Goal: Task Accomplishment & Management: Use online tool/utility

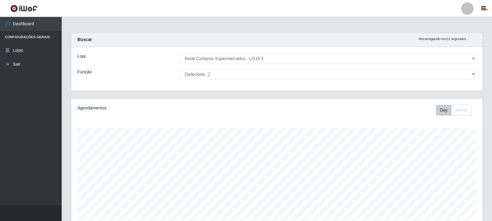
select select "162"
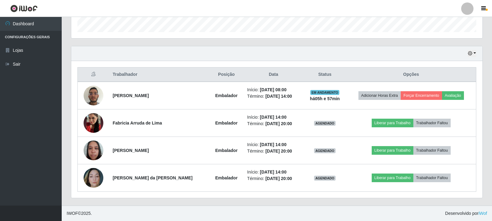
scroll to position [128, 412]
click at [445, 56] on div "Hoje 1 dia 3 dias 1 Semana Não encerrados" at bounding box center [277, 53] width 412 height 15
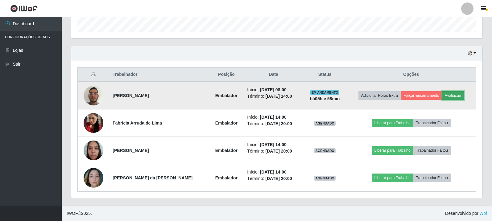
click at [458, 96] on button "Avaliação" at bounding box center [453, 95] width 22 height 9
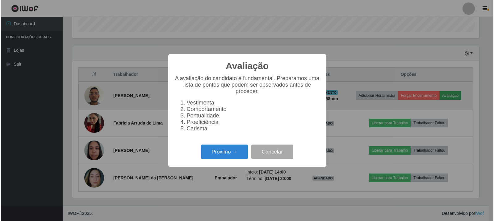
scroll to position [128, 408]
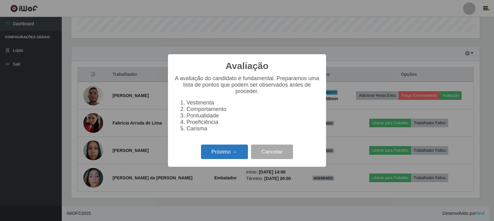
click at [233, 155] on button "Próximo →" at bounding box center [224, 152] width 47 height 15
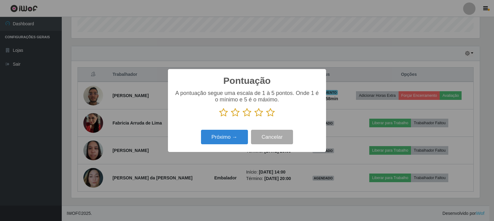
click at [271, 115] on icon at bounding box center [270, 112] width 9 height 9
click at [266, 117] on input "radio" at bounding box center [266, 117] width 0 height 0
click at [223, 141] on button "Próximo →" at bounding box center [224, 137] width 47 height 15
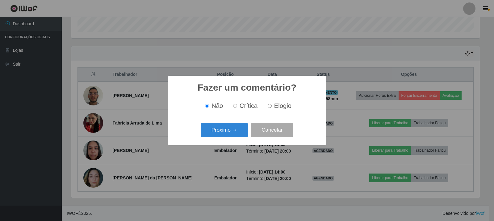
click at [270, 106] on input "Elogio" at bounding box center [270, 106] width 4 height 4
radio input "true"
click at [231, 127] on button "Próximo →" at bounding box center [224, 130] width 47 height 15
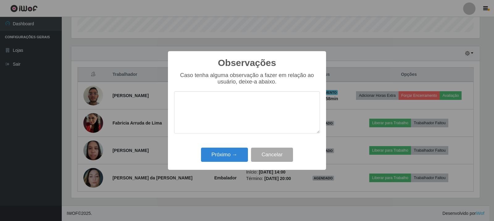
click at [245, 102] on textarea at bounding box center [247, 112] width 146 height 42
type textarea "atendeu as expectativas"
click at [235, 156] on button "Próximo →" at bounding box center [224, 155] width 47 height 15
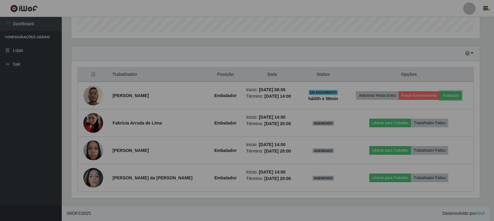
scroll to position [128, 412]
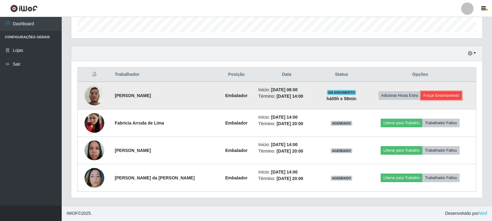
click at [441, 96] on button "Forçar Encerramento" at bounding box center [441, 95] width 41 height 9
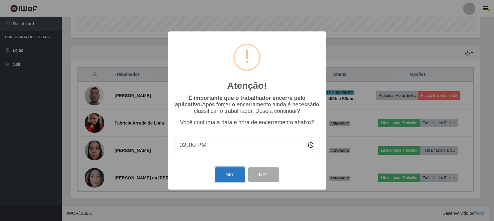
click at [232, 175] on button "Sim" at bounding box center [230, 175] width 30 height 15
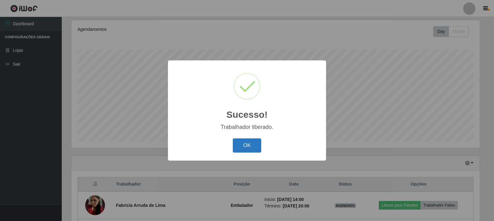
click at [249, 149] on button "OK" at bounding box center [247, 146] width 29 height 15
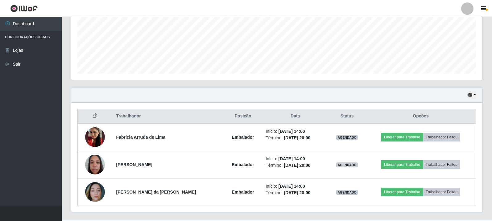
scroll to position [154, 0]
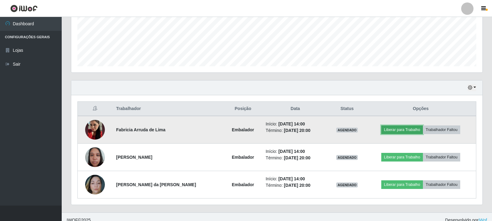
click at [400, 132] on button "Liberar para Trabalho" at bounding box center [403, 130] width 42 height 9
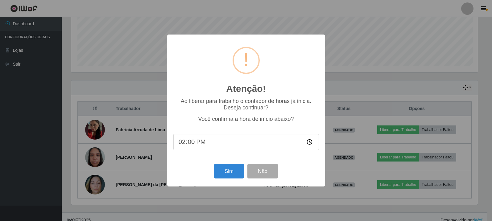
scroll to position [128, 408]
click at [228, 176] on button "Sim" at bounding box center [230, 171] width 30 height 15
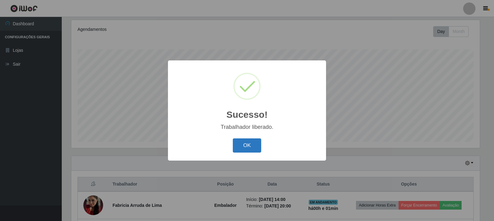
click at [253, 148] on button "OK" at bounding box center [247, 146] width 29 height 15
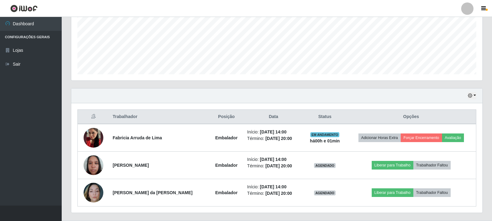
scroll to position [161, 0]
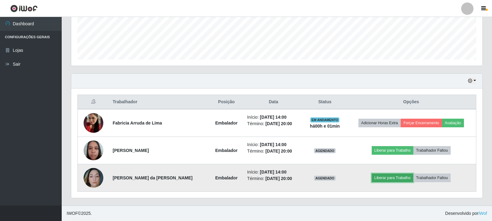
click at [392, 180] on button "Liberar para Trabalho" at bounding box center [393, 178] width 42 height 9
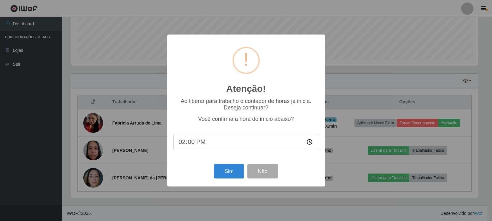
scroll to position [128, 408]
click at [227, 173] on button "Sim" at bounding box center [230, 171] width 30 height 15
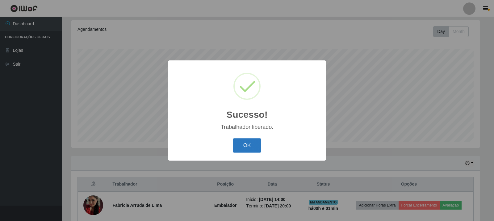
click at [252, 149] on button "OK" at bounding box center [247, 146] width 29 height 15
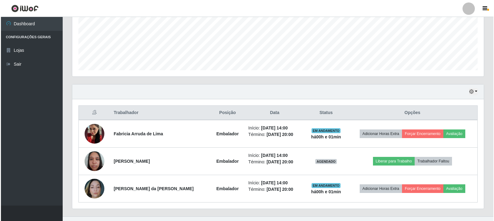
scroll to position [161, 0]
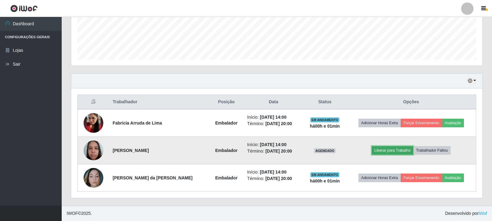
click at [400, 151] on button "Liberar para Trabalho" at bounding box center [393, 150] width 42 height 9
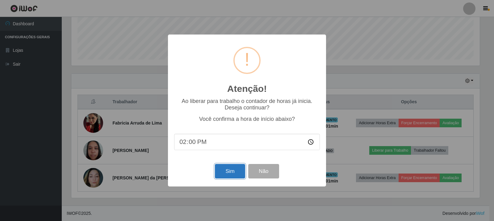
click at [232, 178] on button "Sim" at bounding box center [230, 171] width 30 height 15
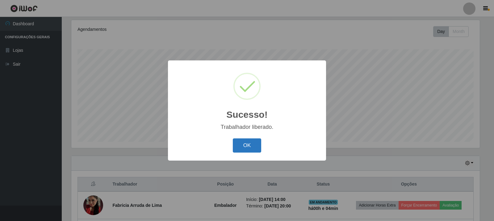
click at [256, 149] on button "OK" at bounding box center [247, 146] width 29 height 15
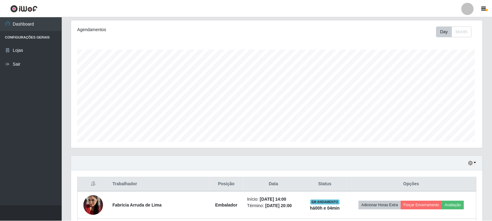
scroll to position [128, 412]
